Goal: Transaction & Acquisition: Purchase product/service

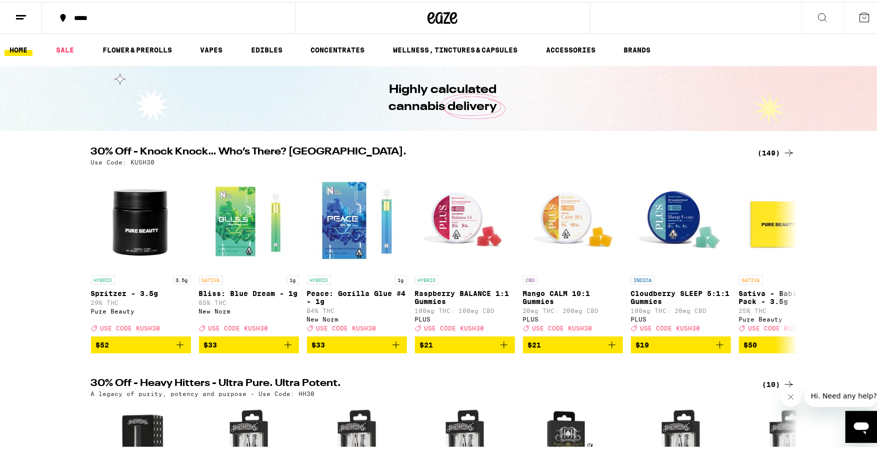
click at [765, 149] on div "(149)" at bounding box center [776, 151] width 37 height 12
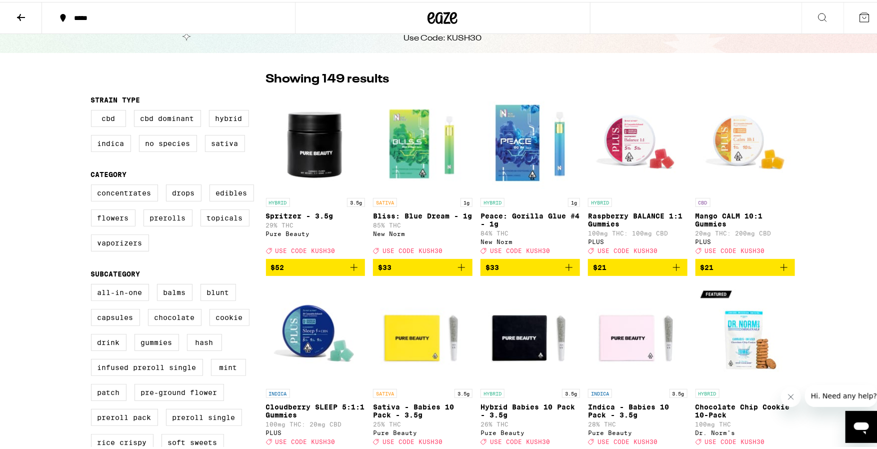
scroll to position [49, 0]
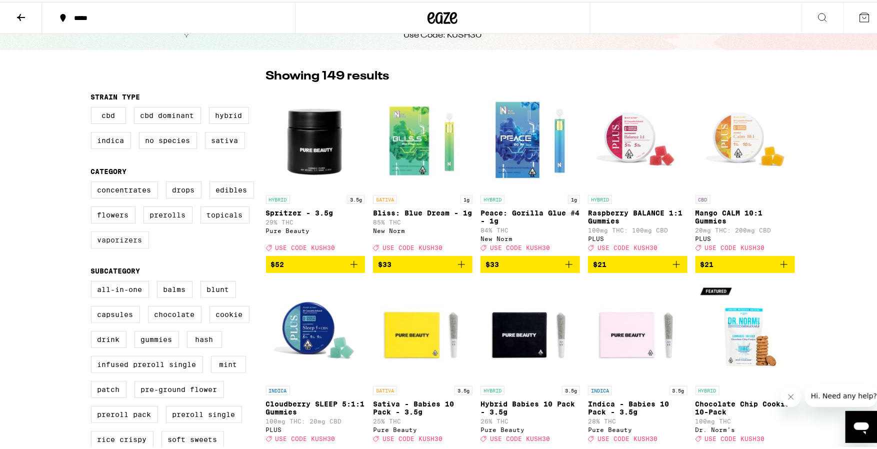
click at [126, 245] on label "Vaporizers" at bounding box center [120, 238] width 58 height 17
click at [94, 182] on input "Vaporizers" at bounding box center [93, 181] width 1 height 1
checkbox input "true"
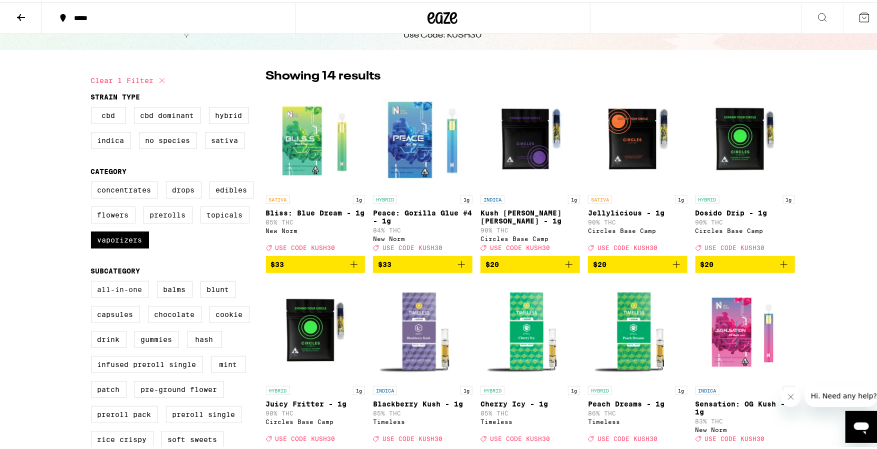
click at [134, 296] on label "All-In-One" at bounding box center [120, 287] width 58 height 17
click at [94, 281] on input "All-In-One" at bounding box center [93, 281] width 1 height 1
checkbox input "true"
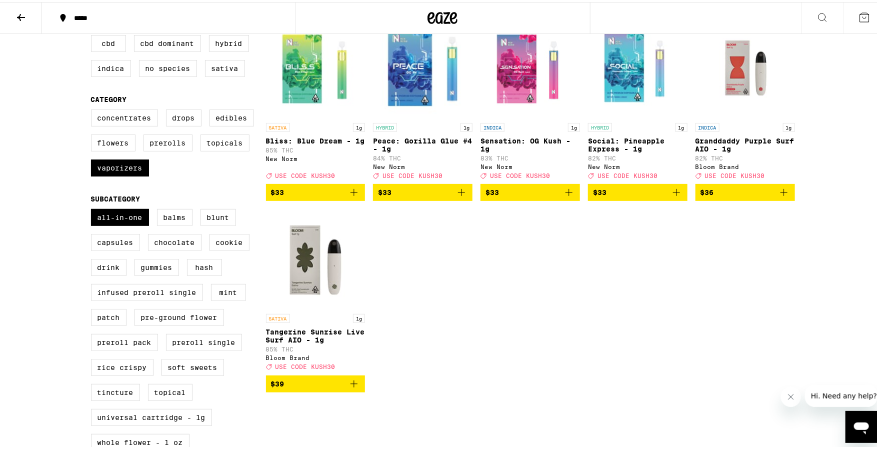
scroll to position [121, 0]
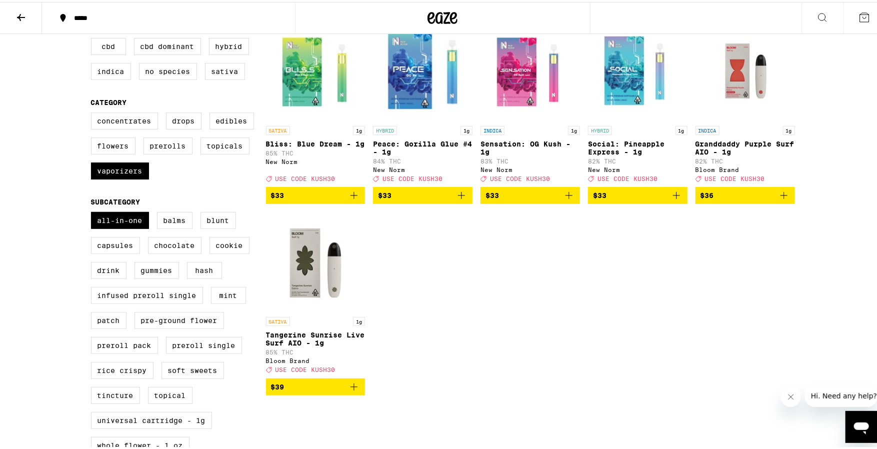
click at [353, 391] on icon "Add to bag" at bounding box center [354, 385] width 12 height 12
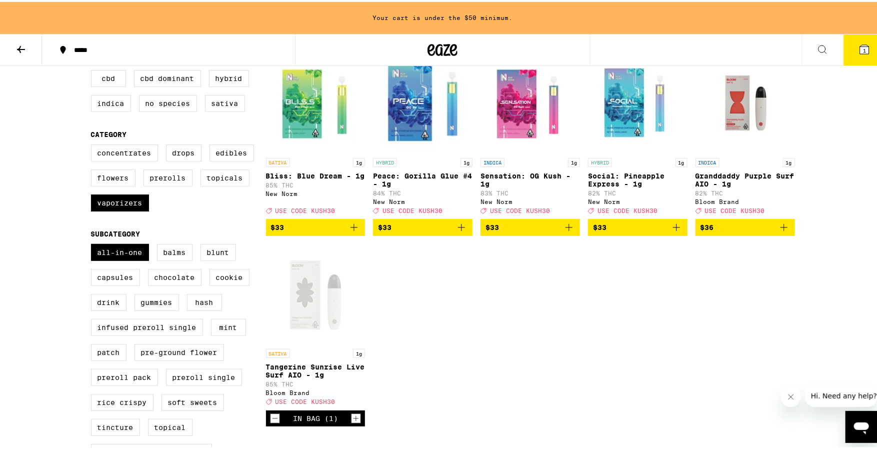
scroll to position [151, 0]
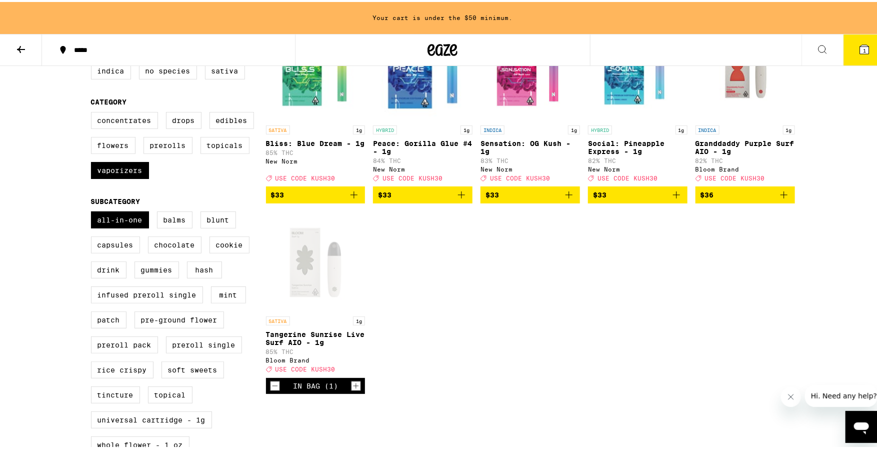
click at [778, 197] on icon "Add to bag" at bounding box center [784, 193] width 12 height 12
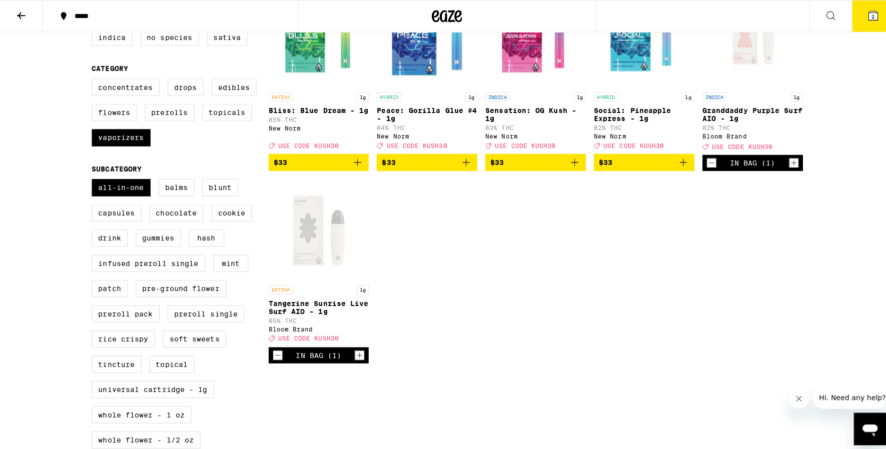
scroll to position [118, 0]
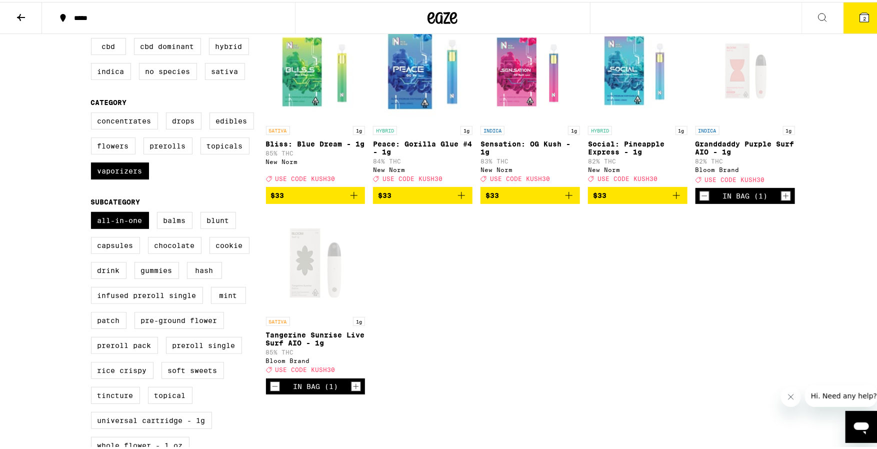
click at [861, 19] on icon at bounding box center [865, 16] width 12 height 12
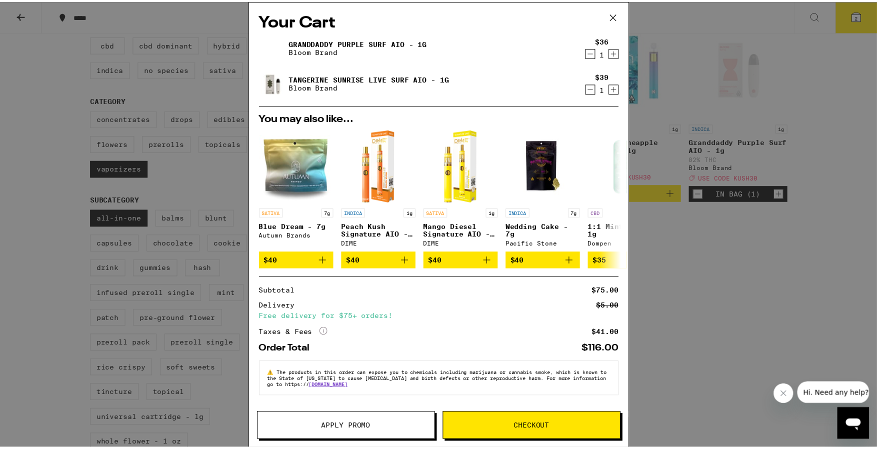
scroll to position [3, 0]
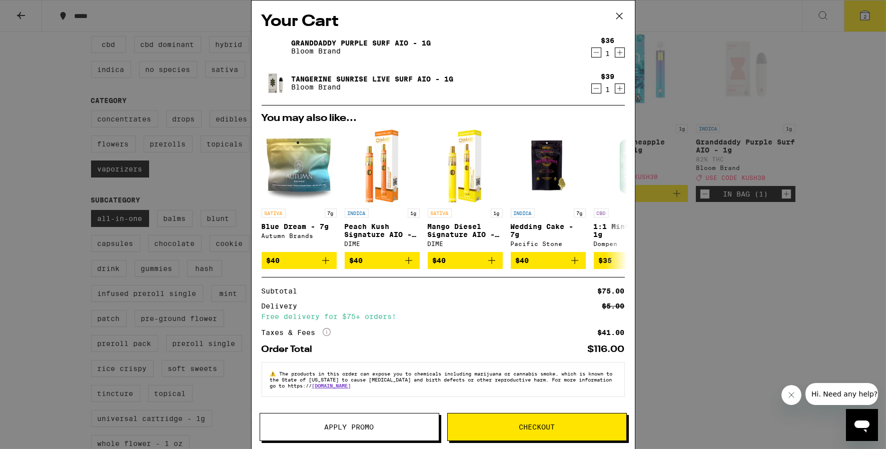
click at [367, 422] on button "Apply Promo" at bounding box center [350, 427] width 180 height 28
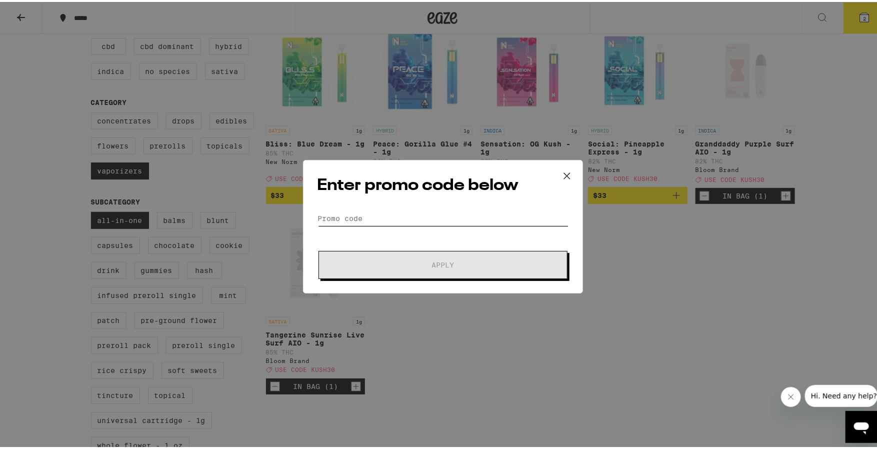
click at [414, 218] on input "Promo Code" at bounding box center [443, 216] width 251 height 15
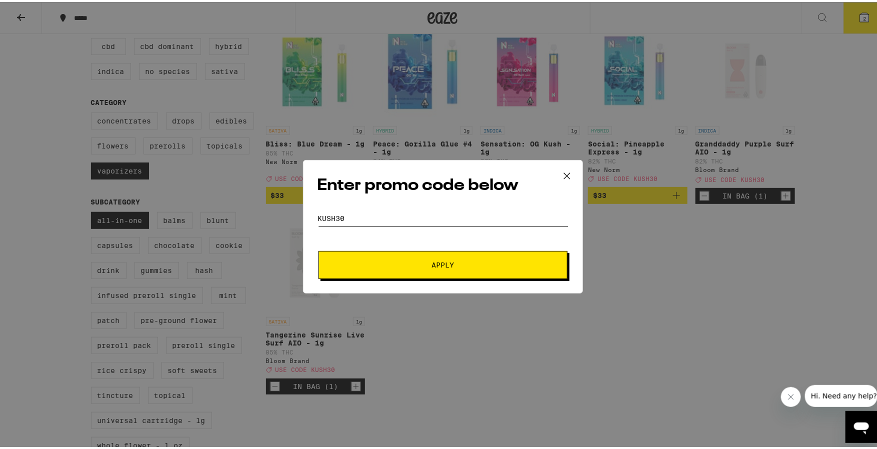
type input "KUSH30"
click at [432, 264] on span "Apply" at bounding box center [443, 263] width 23 height 7
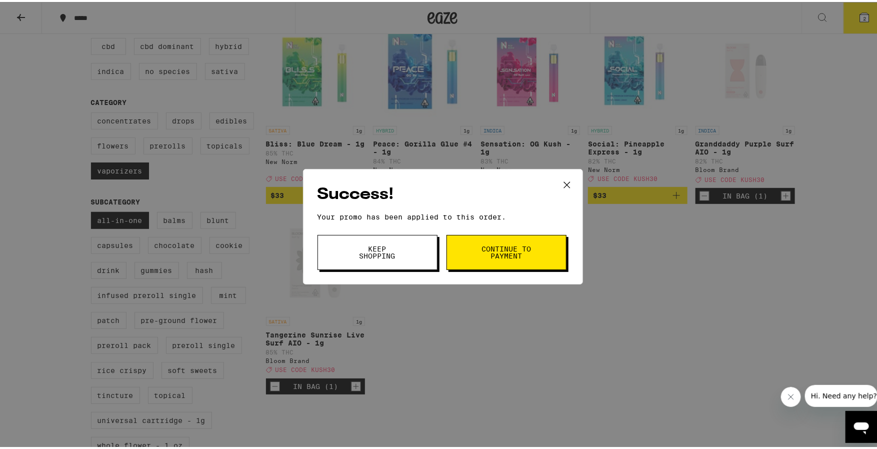
click at [498, 256] on span "Continue to payment" at bounding box center [506, 251] width 51 height 14
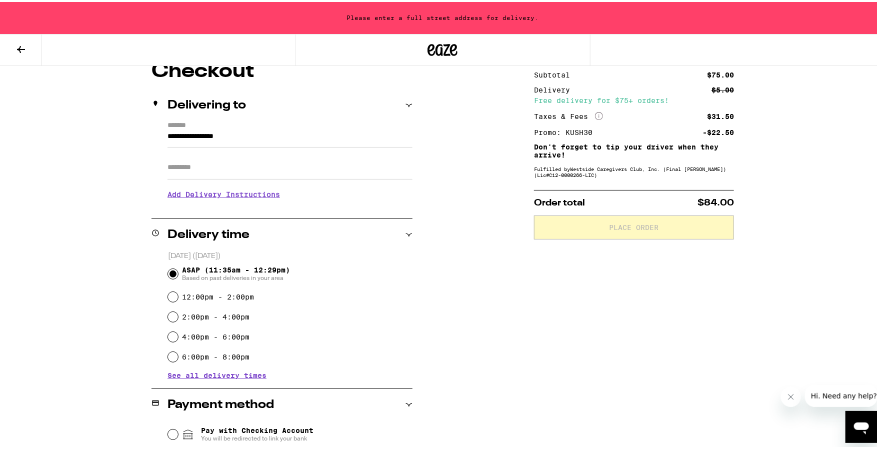
scroll to position [112, 0]
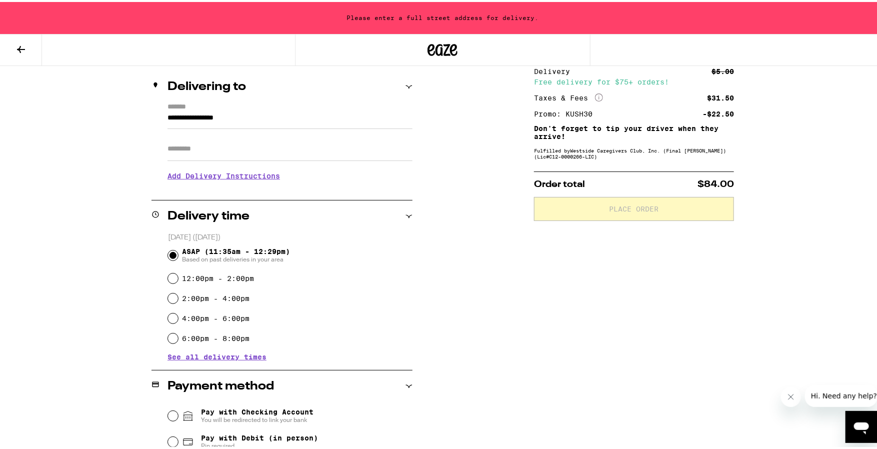
click at [518, 280] on div "**********" at bounding box center [443, 315] width 720 height 549
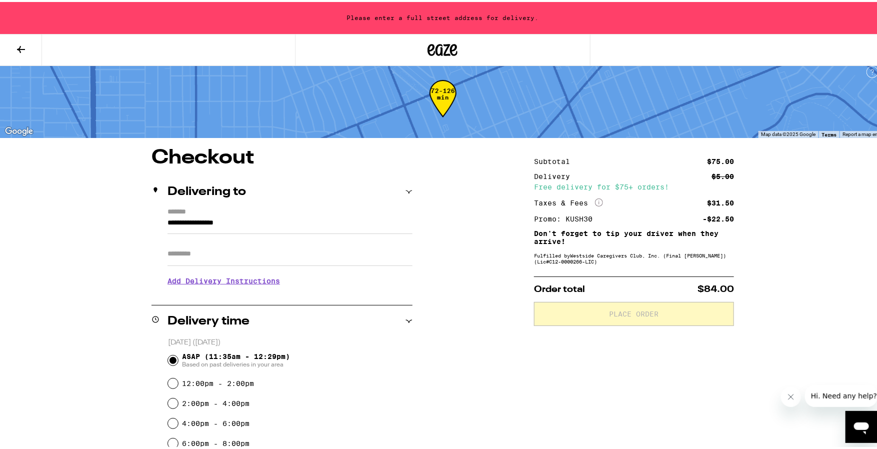
scroll to position [0, 0]
